Goal: Information Seeking & Learning: Check status

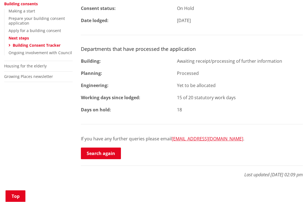
scroll to position [165, 0]
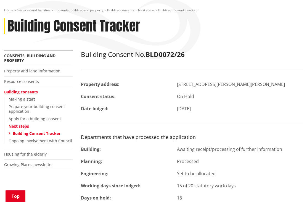
scroll to position [76, 0]
click at [49, 131] on link "Building Consent Tracker" at bounding box center [37, 133] width 48 height 5
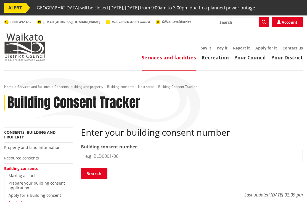
click at [125, 157] on input "search" at bounding box center [192, 156] width 222 height 12
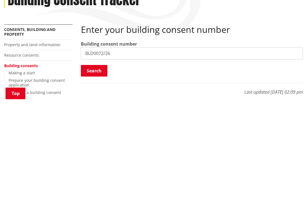
type input "BLD0072/26"
click at [100, 168] on button "Search" at bounding box center [94, 174] width 26 height 12
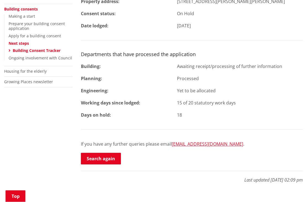
scroll to position [160, 0]
click at [111, 155] on link "Search again" at bounding box center [101, 158] width 40 height 12
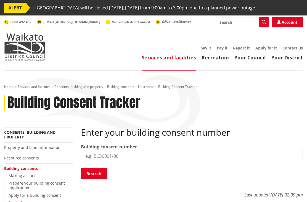
click at [124, 150] on input "search" at bounding box center [192, 156] width 222 height 12
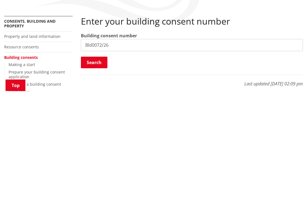
type input "Bld0072/26"
click at [100, 168] on button "Search" at bounding box center [94, 174] width 26 height 12
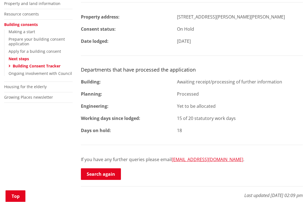
scroll to position [144, 0]
